Goal: Task Accomplishment & Management: Use online tool/utility

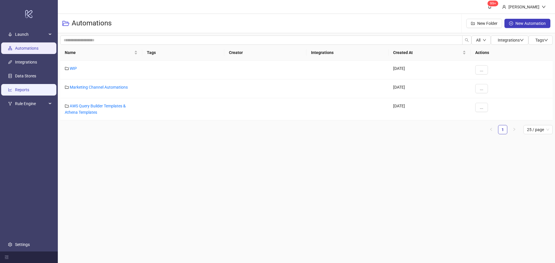
click at [29, 90] on link "Reports" at bounding box center [22, 90] width 14 height 5
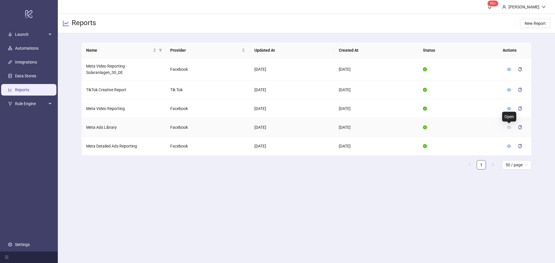
click at [508, 128] on icon "eye" at bounding box center [509, 127] width 4 height 3
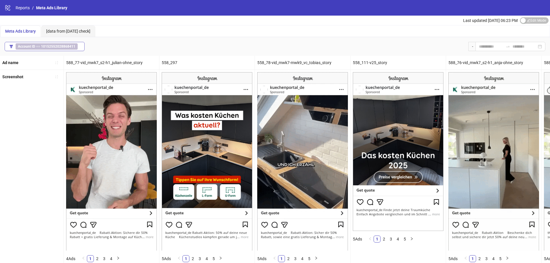
click at [63, 47] on b "10152552028868411" at bounding box center [58, 46] width 34 height 4
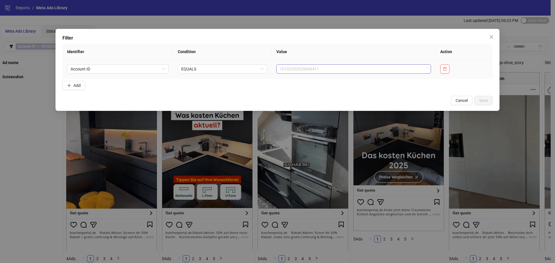
click at [327, 69] on span "10152552028868411" at bounding box center [354, 69] width 148 height 9
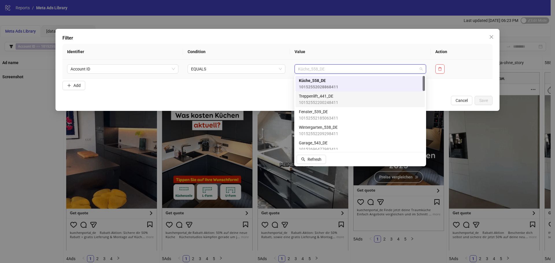
click at [334, 101] on span "10152552200248411" at bounding box center [318, 102] width 39 height 6
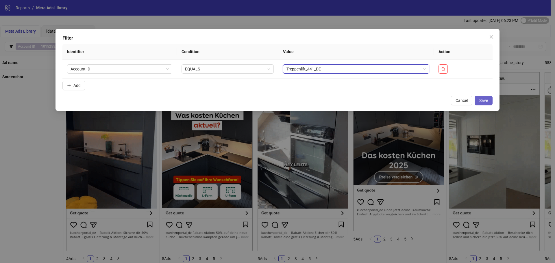
click at [480, 98] on span "Save" at bounding box center [483, 100] width 9 height 5
